Goal: Information Seeking & Learning: Learn about a topic

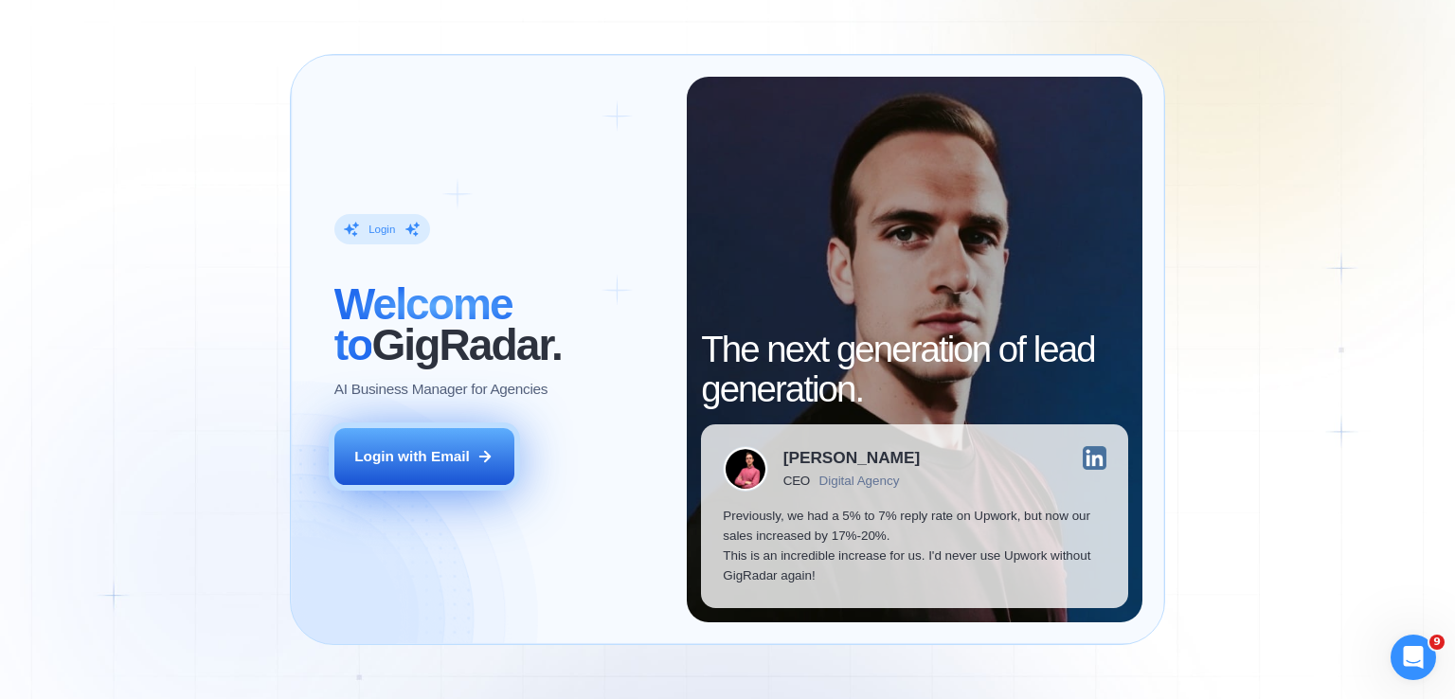
click at [403, 458] on div "Login with Email" at bounding box center [412, 456] width 116 height 20
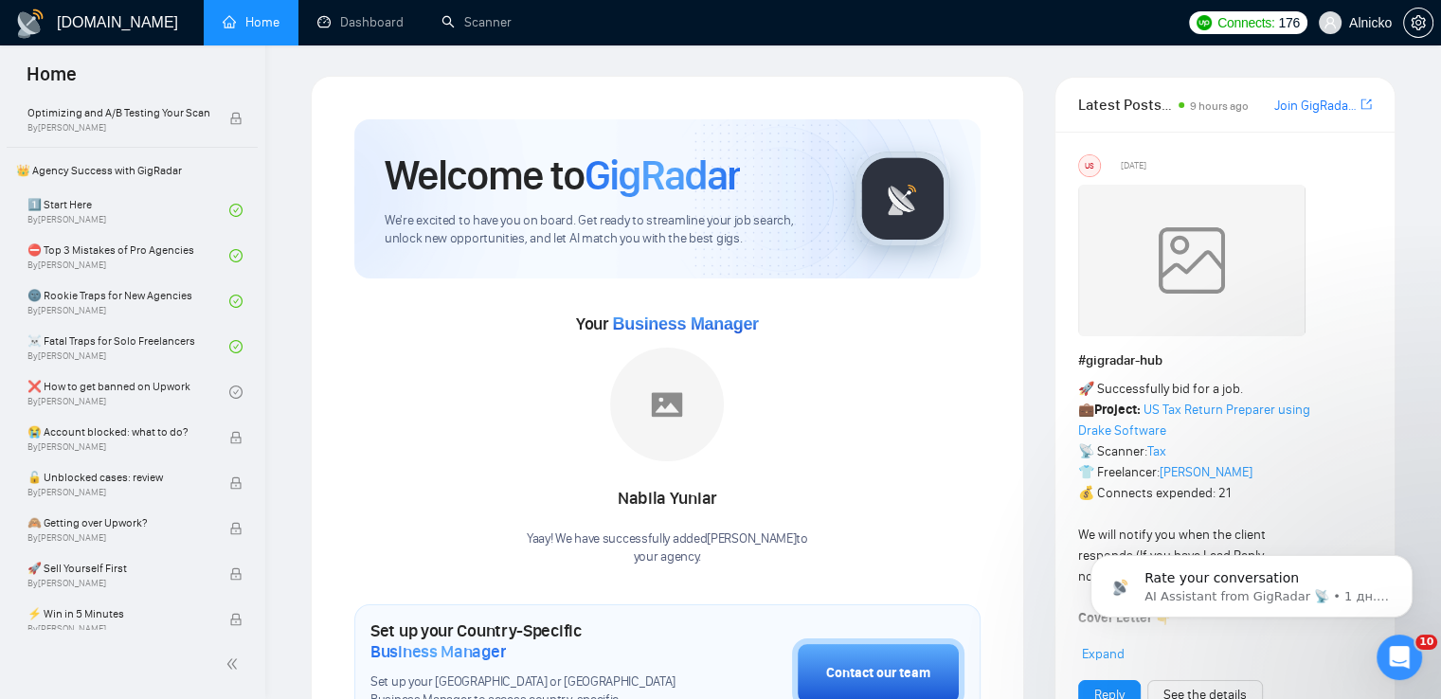
scroll to position [379, 0]
click at [110, 374] on link "❌ How to get banned on Upwork By [PERSON_NAME]" at bounding box center [128, 388] width 202 height 42
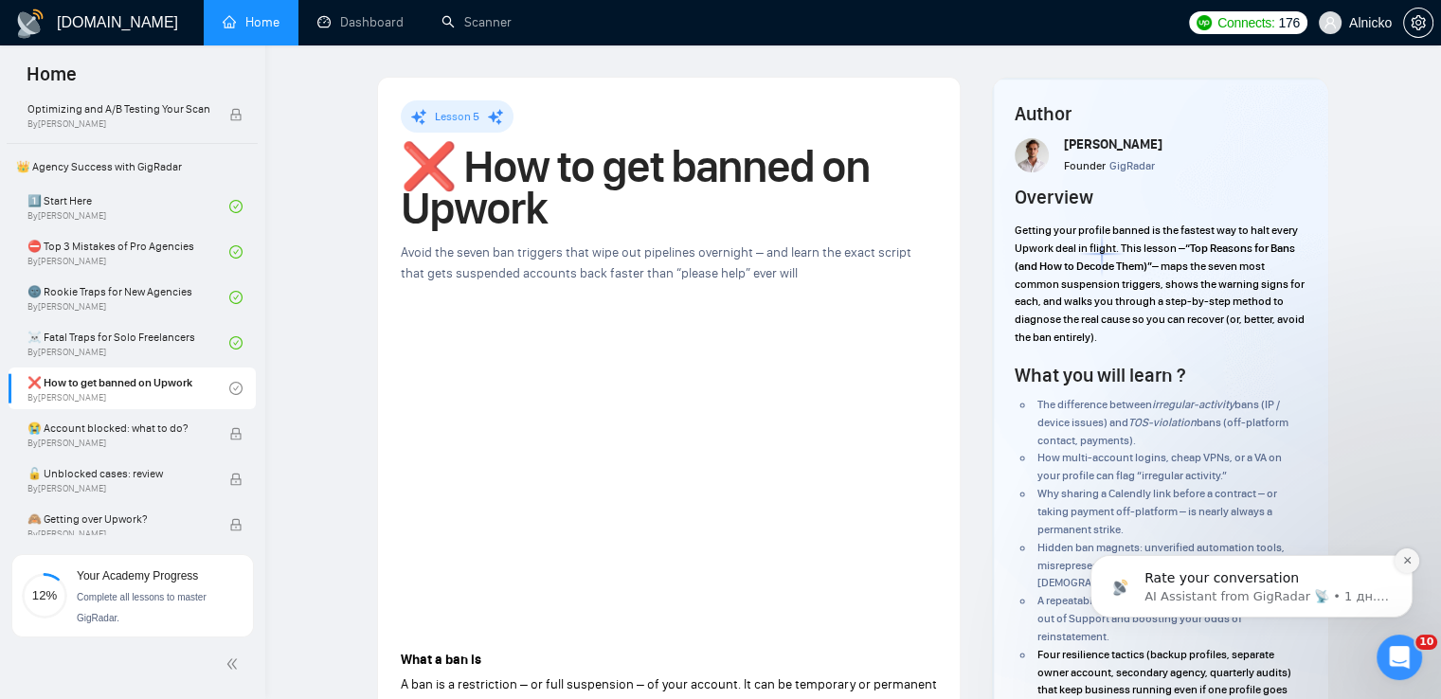
click at [1402, 555] on icon "Dismiss notification" at bounding box center [1407, 560] width 10 height 10
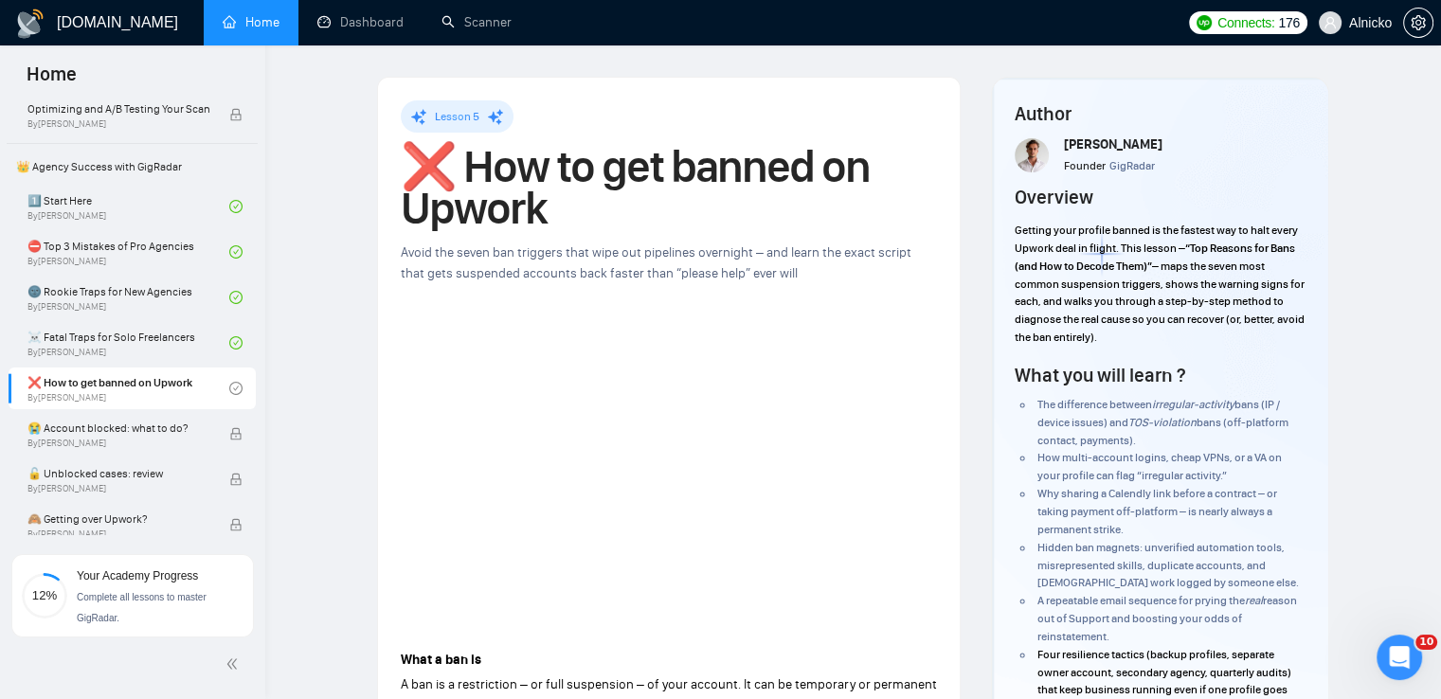
click at [261, 71] on div "Home" at bounding box center [132, 72] width 265 height 55
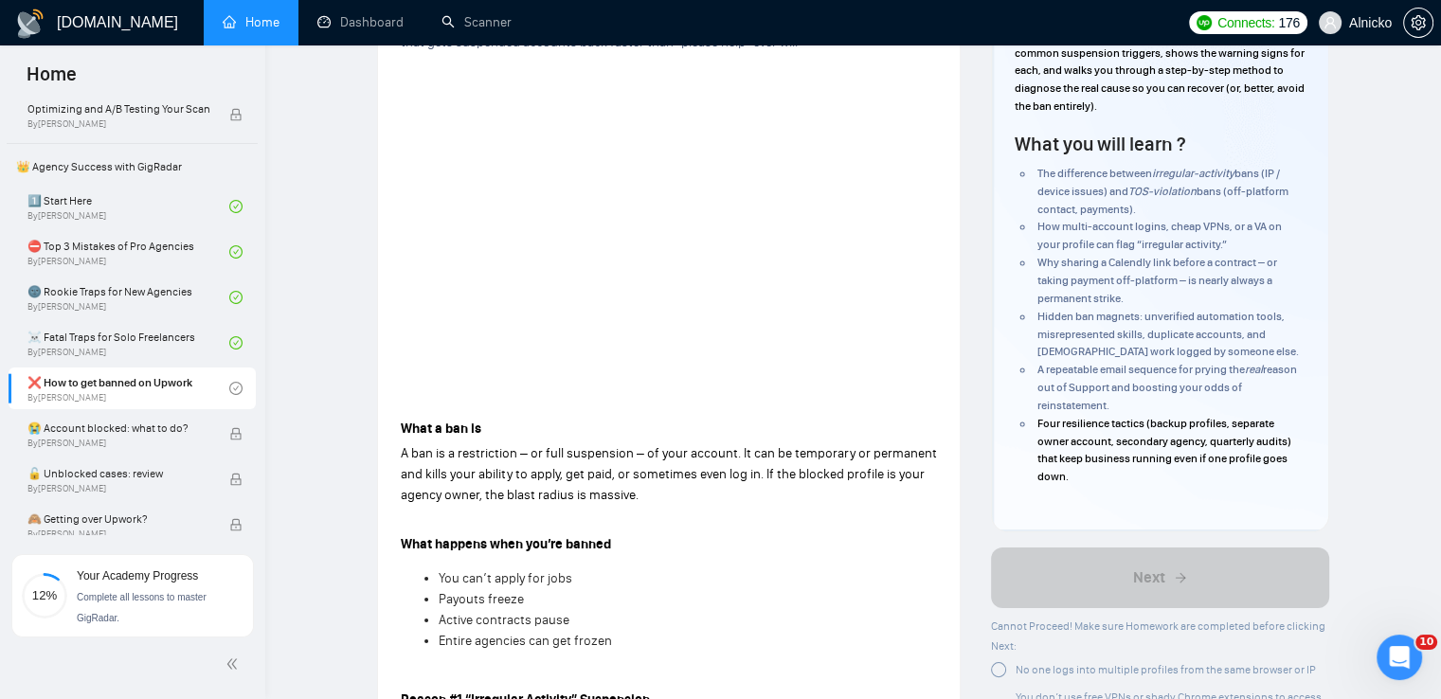
scroll to position [379, 0]
